Goal: Find contact information: Find contact information

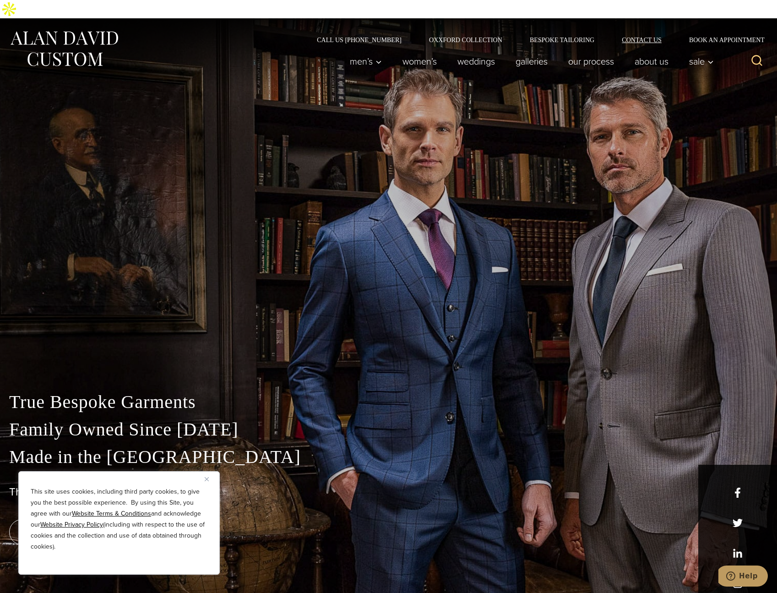
click at [649, 37] on link "Contact Us" at bounding box center [641, 40] width 67 height 6
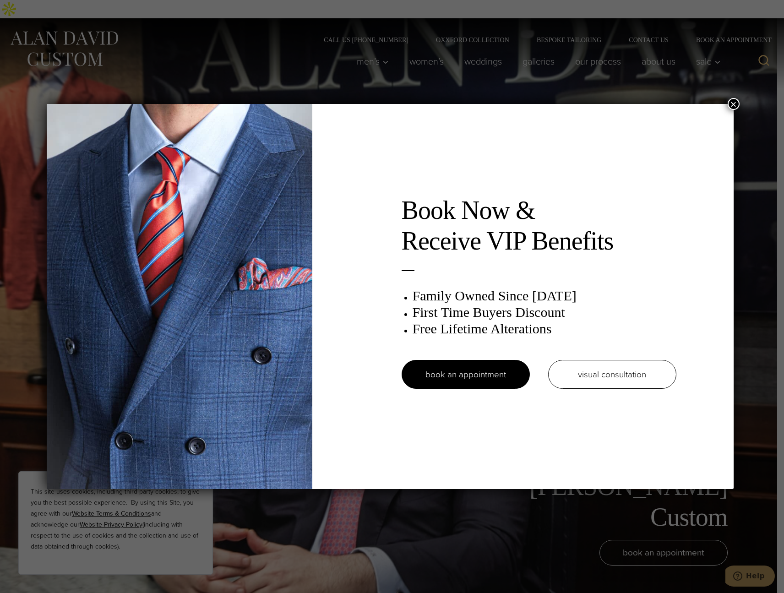
click at [739, 104] on button "×" at bounding box center [733, 104] width 12 height 12
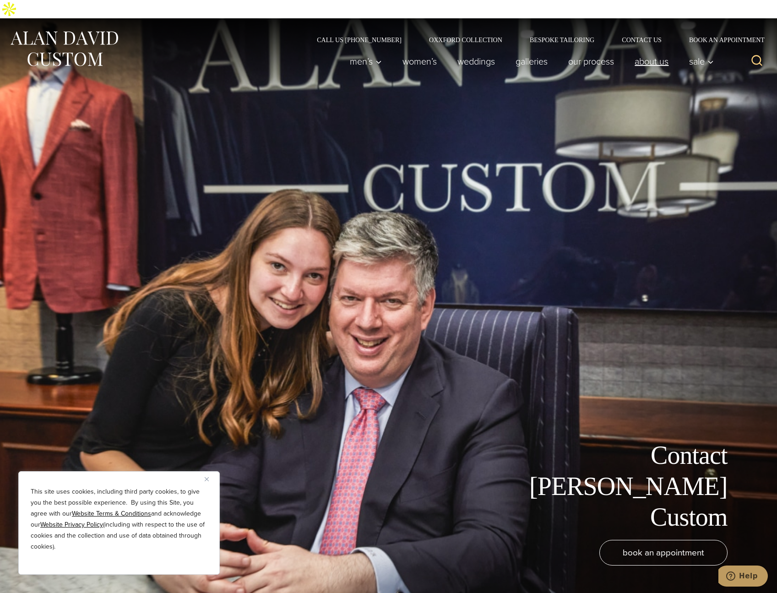
click at [647, 52] on link "About Us" at bounding box center [651, 61] width 54 height 18
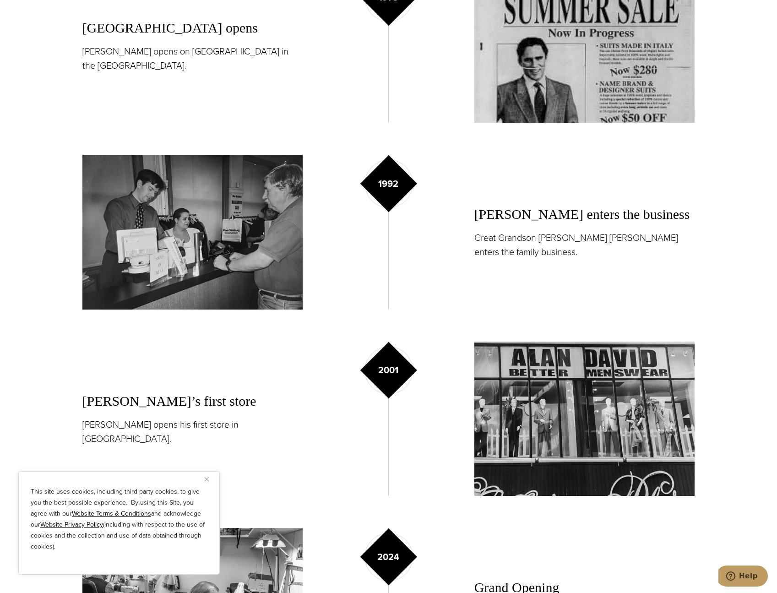
scroll to position [1327, 0]
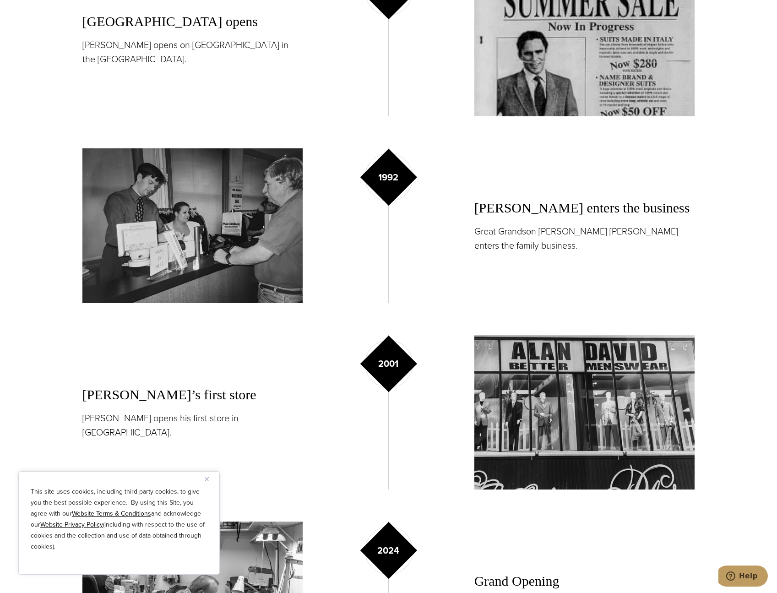
click at [205, 478] on img "Close" at bounding box center [207, 479] width 4 height 4
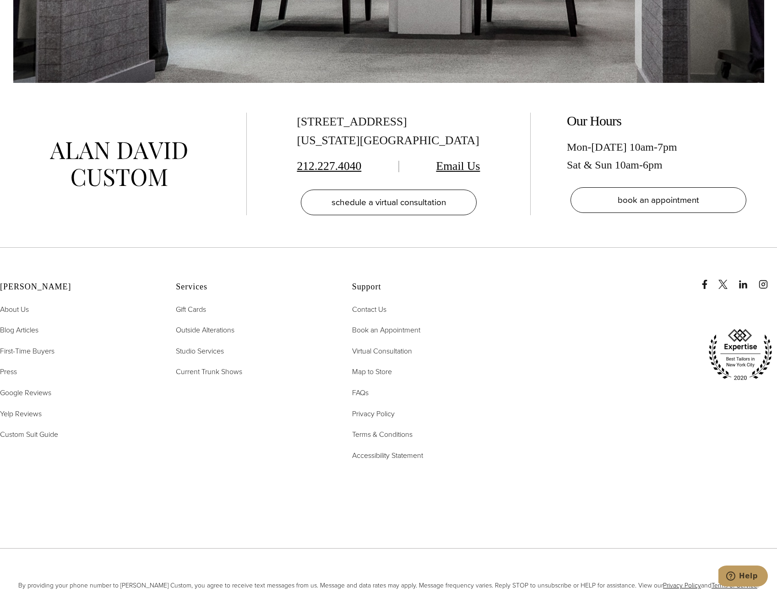
scroll to position [4394, 0]
